Goal: Navigation & Orientation: Find specific page/section

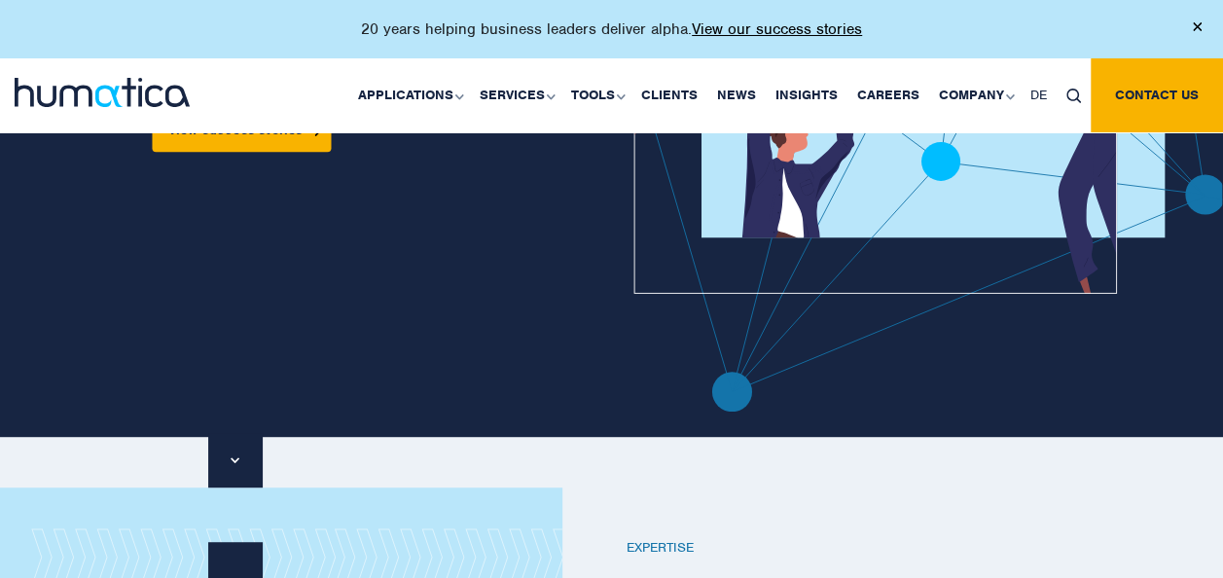
scroll to position [389, 0]
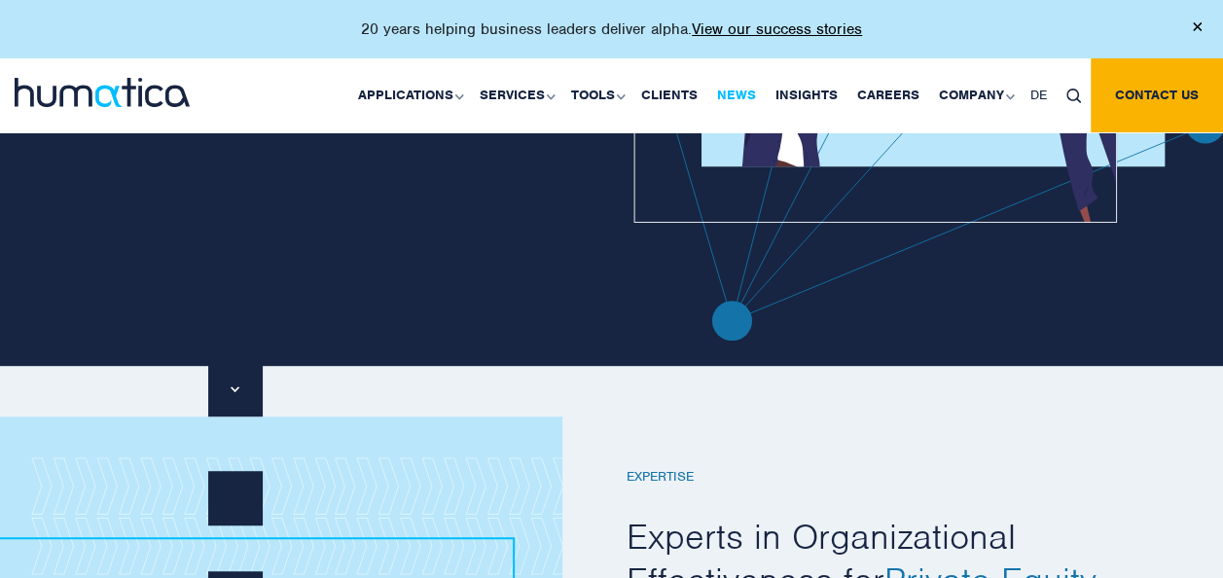
click at [740, 89] on link "News" at bounding box center [736, 95] width 58 height 74
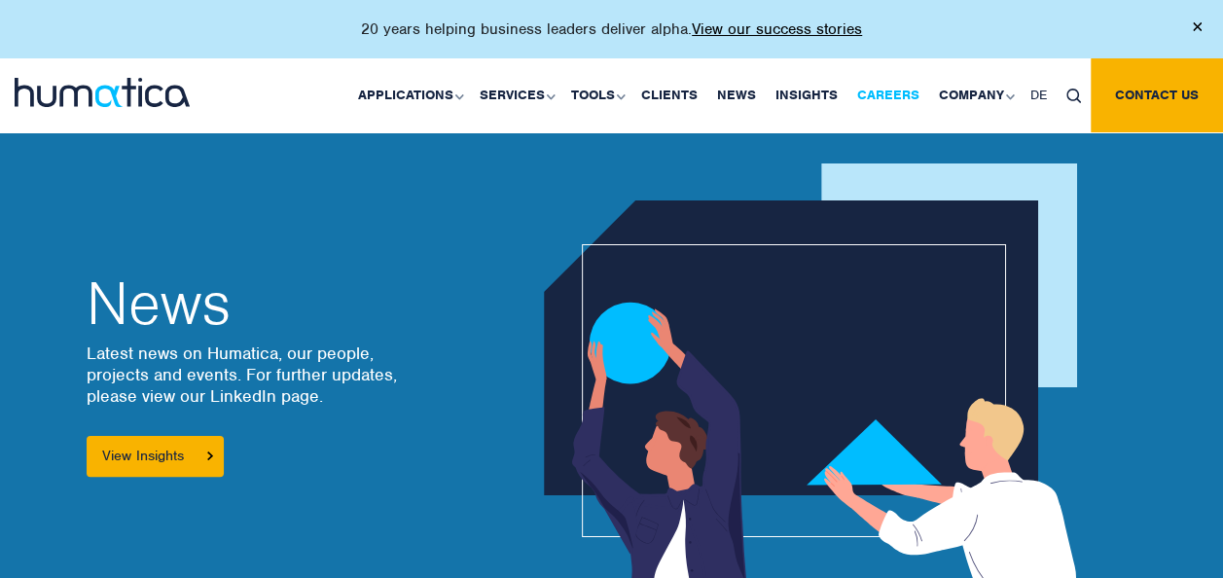
click at [879, 91] on link "Careers" at bounding box center [888, 95] width 82 height 74
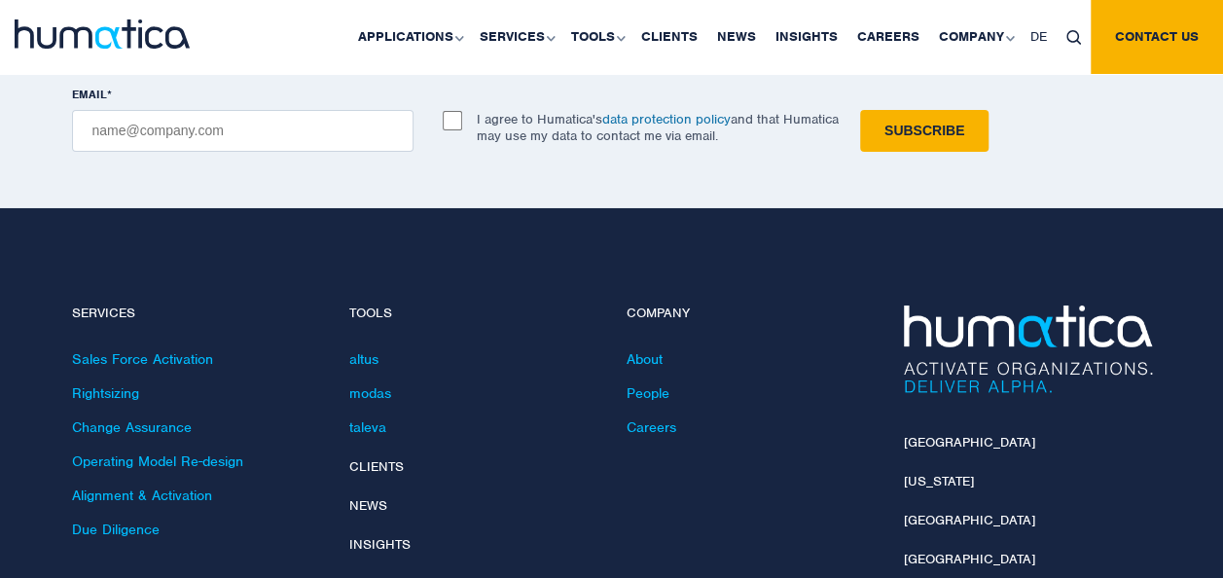
scroll to position [7004, 0]
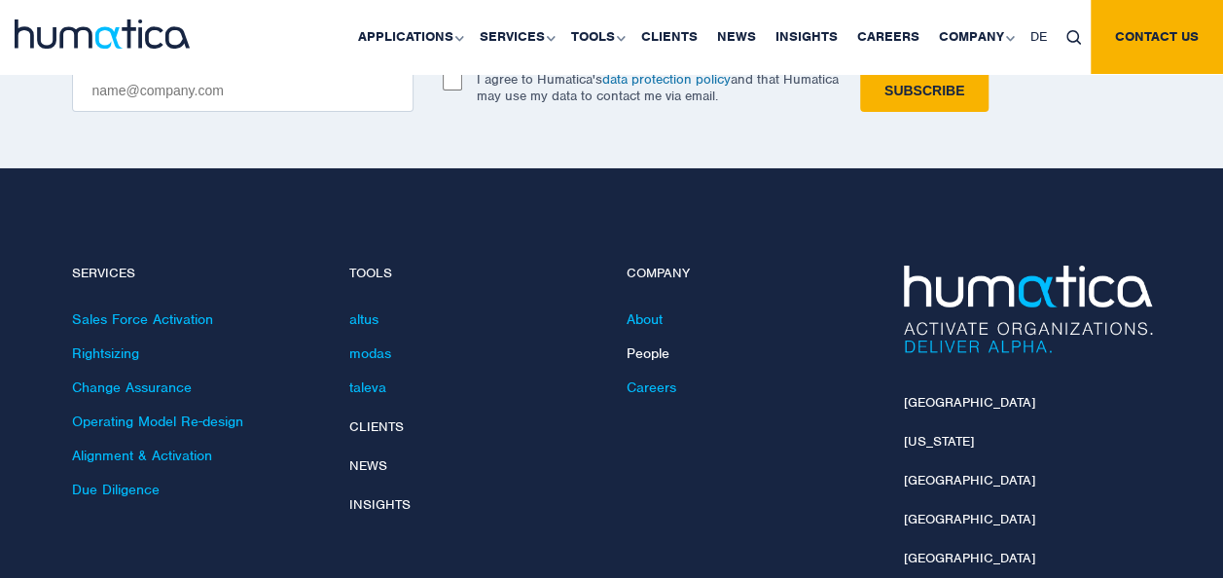
click at [646, 344] on link "People" at bounding box center [647, 353] width 43 height 18
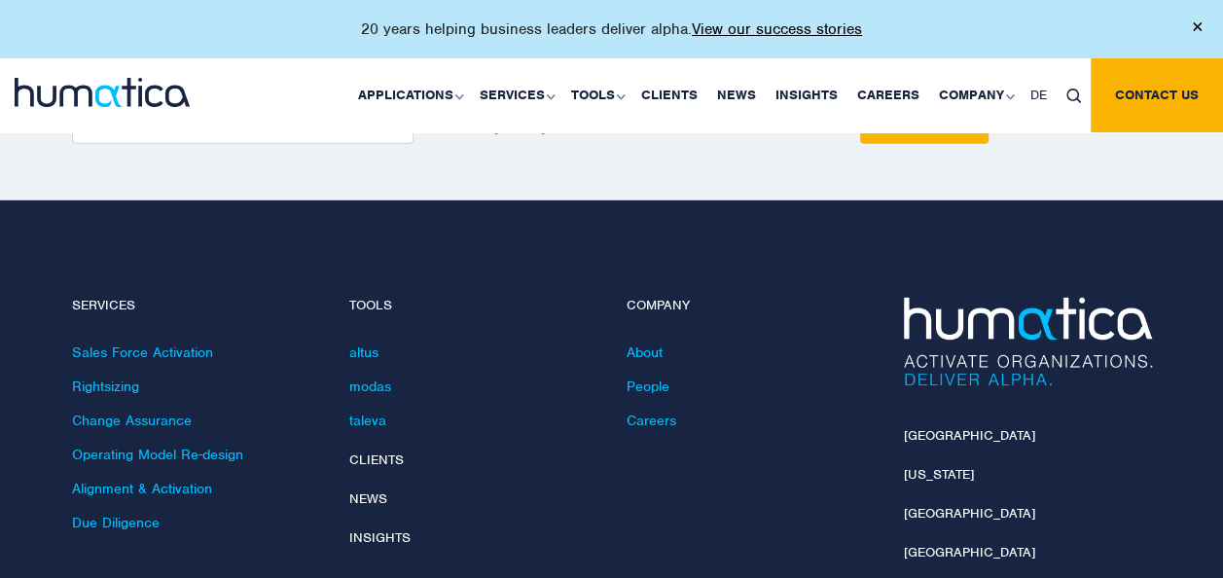
scroll to position [2821, 0]
